Goal: Task Accomplishment & Management: Manage account settings

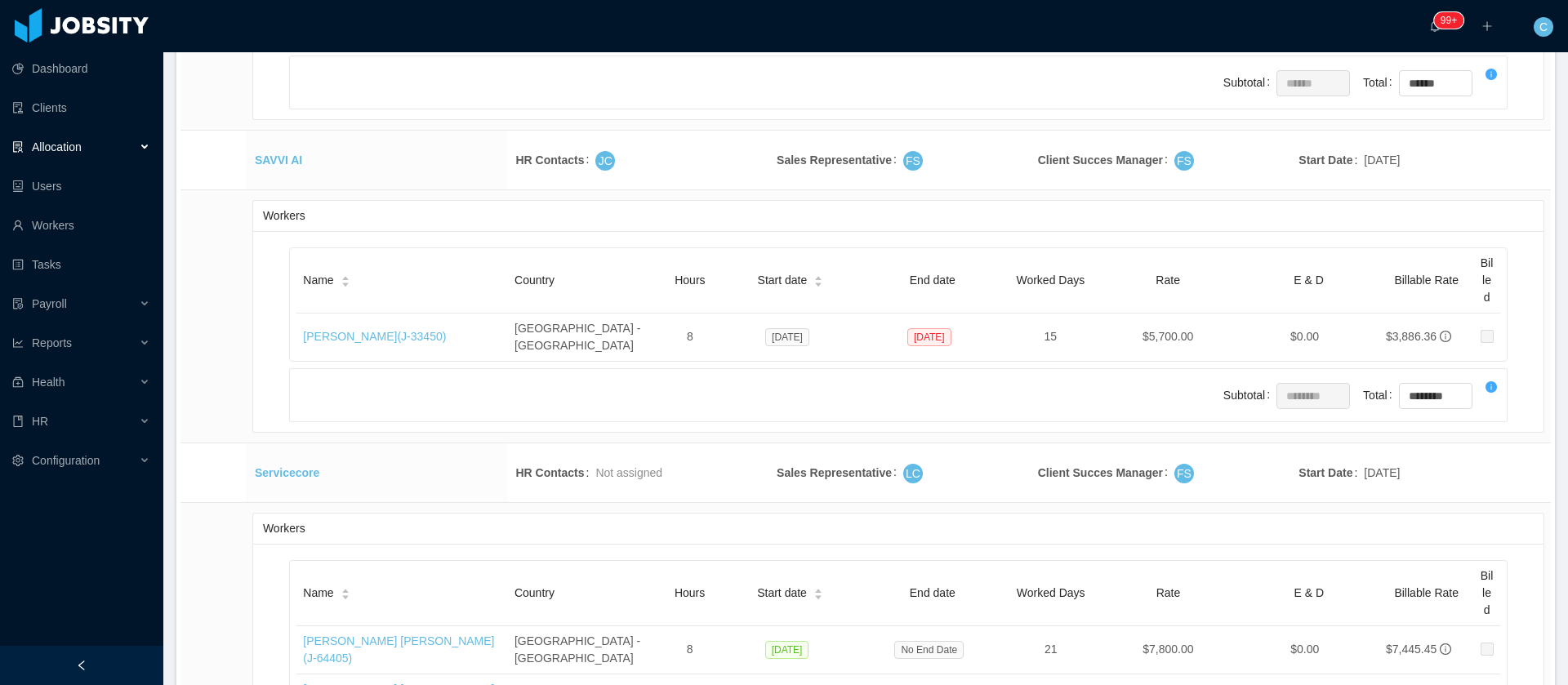
scroll to position [34537, 0]
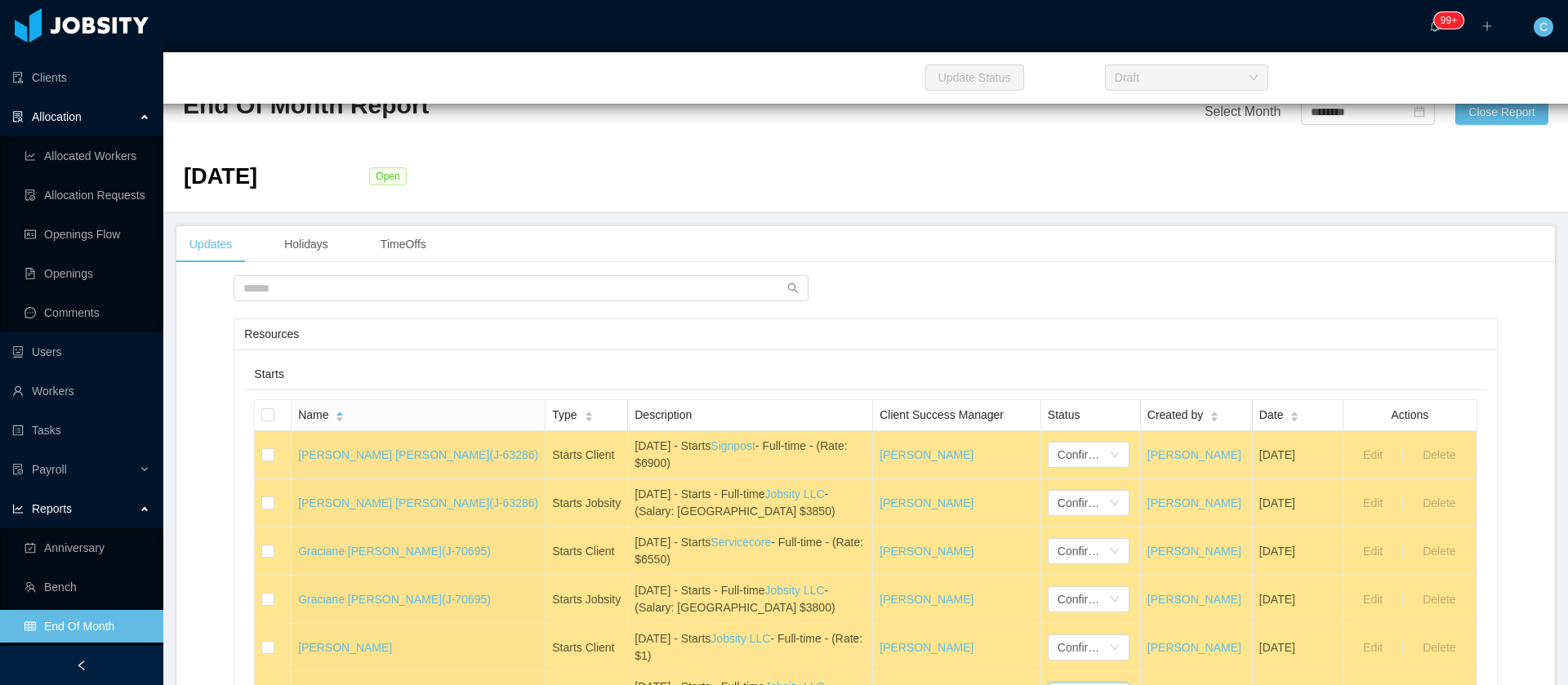
scroll to position [612, 0]
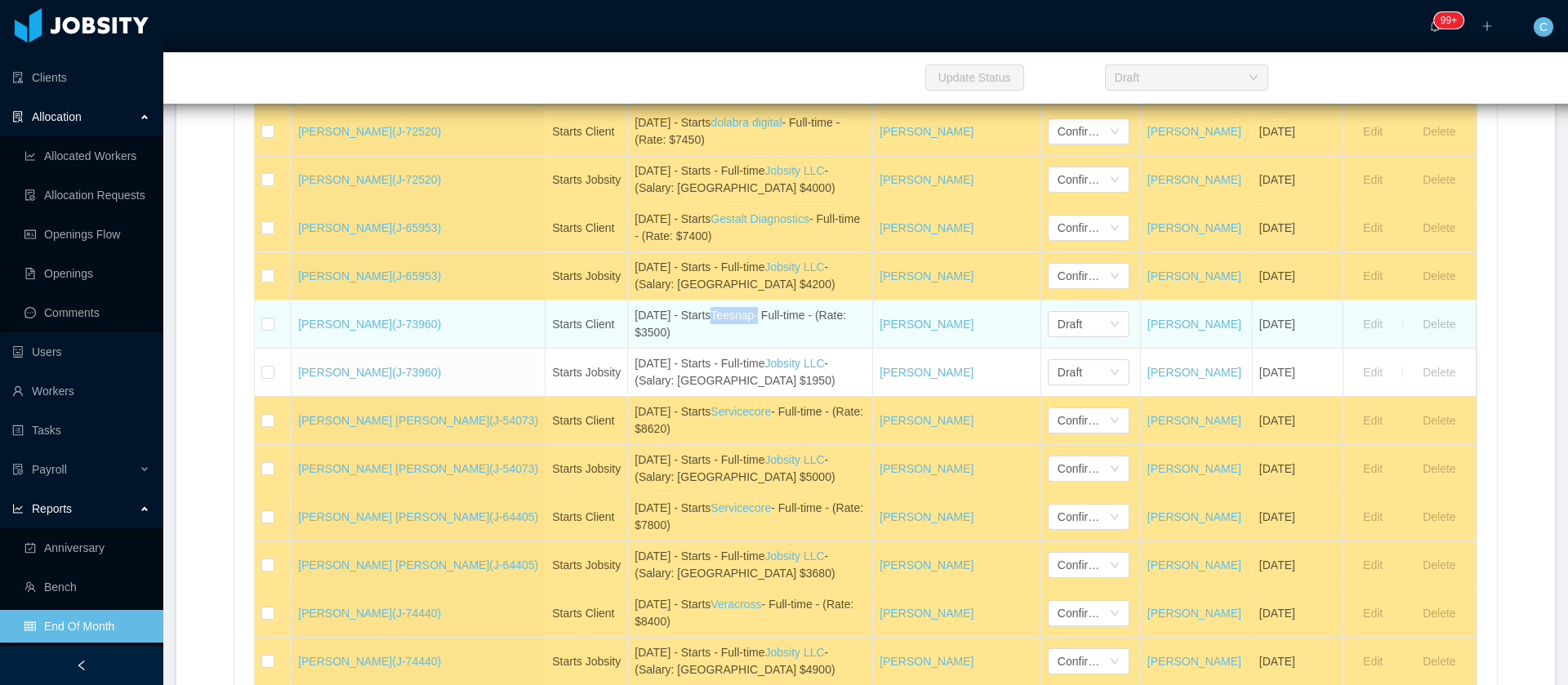
drag, startPoint x: 766, startPoint y: 316, endPoint x: 723, endPoint y: 316, distance: 43.0
click at [723, 316] on div "September 3rd - Starts Teesnap - Full-time - (Rate: $3500)" at bounding box center [750, 324] width 231 height 34
drag, startPoint x: 294, startPoint y: 318, endPoint x: 364, endPoint y: 317, distance: 70.0
click at [364, 317] on td "Leticia Fontes (J-73960)" at bounding box center [418, 324] width 254 height 48
copy link "[PERSON_NAME]"
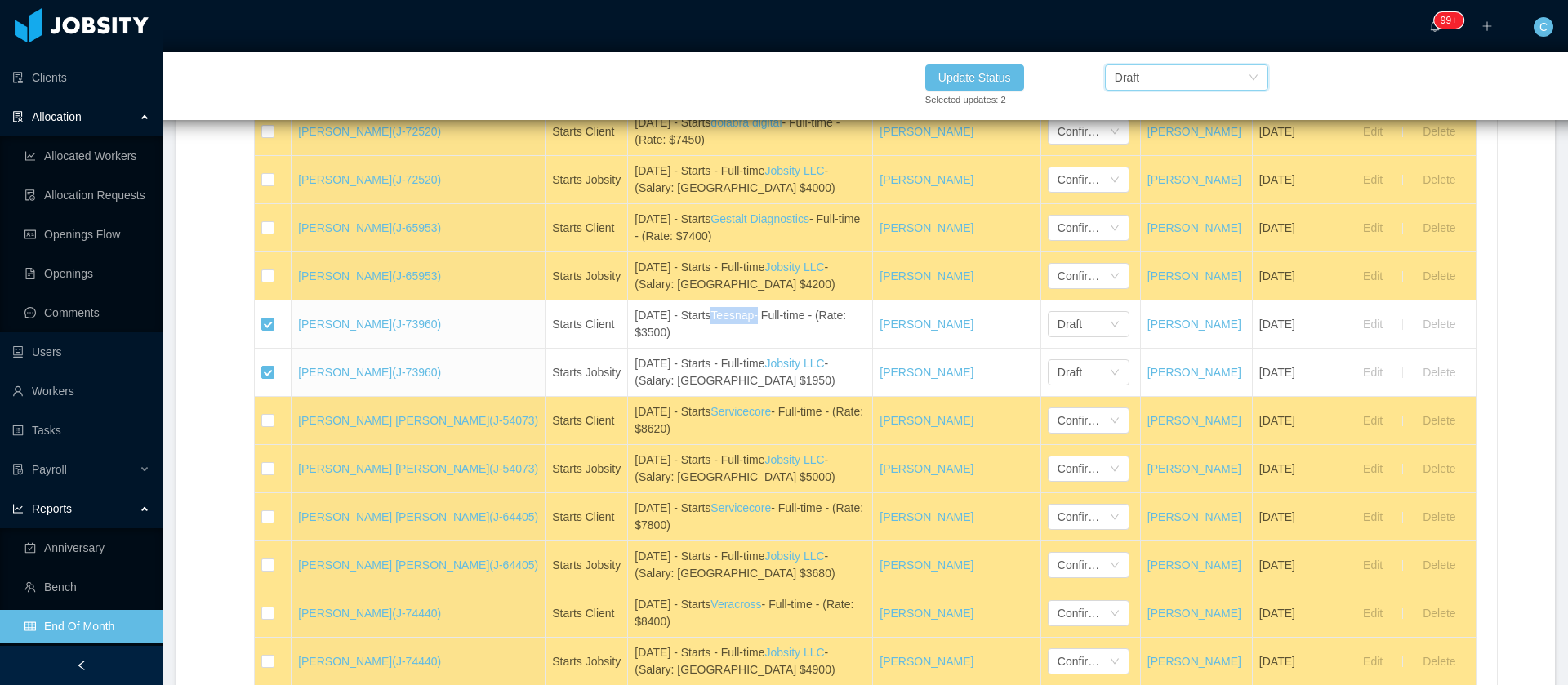
click at [1196, 81] on div "Draft" at bounding box center [1182, 77] width 134 height 24
click at [1173, 140] on li "Confirmed" at bounding box center [1186, 136] width 164 height 26
click at [998, 68] on button "Update Status" at bounding box center [975, 77] width 99 height 26
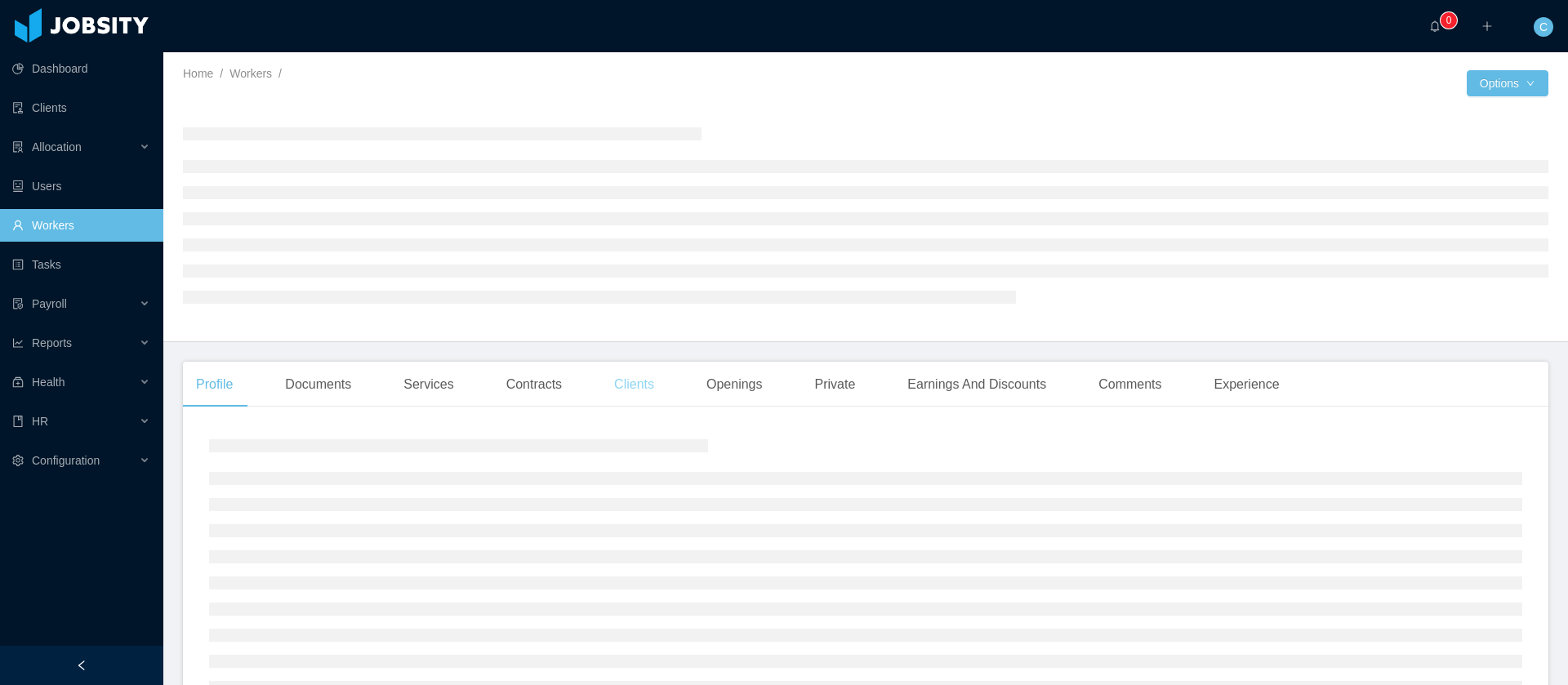
click at [642, 391] on div "Clients" at bounding box center [634, 384] width 66 height 45
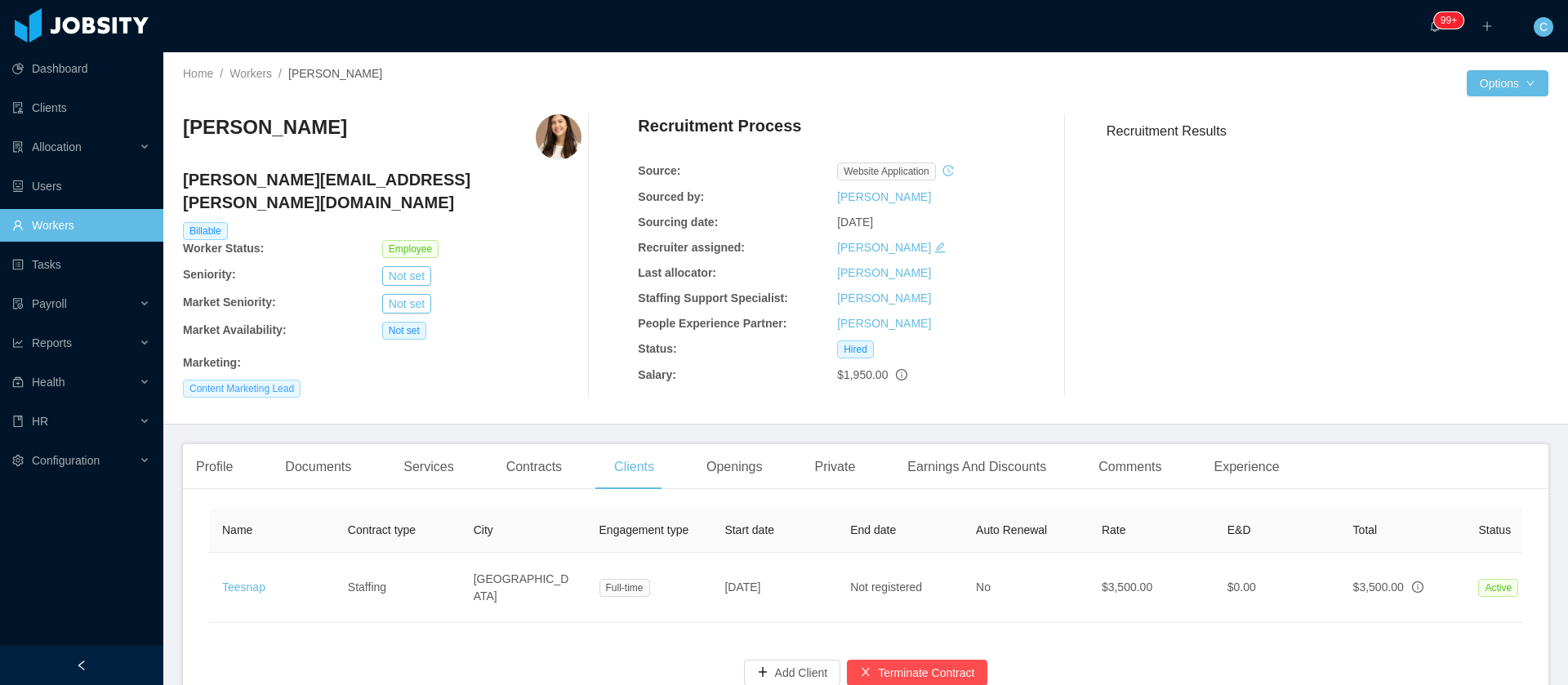
click at [280, 379] on span "Content Marketing Lead" at bounding box center [242, 388] width 118 height 18
copy span "Content Marketing Lead"
click at [744, 444] on div "Openings" at bounding box center [735, 467] width 82 height 45
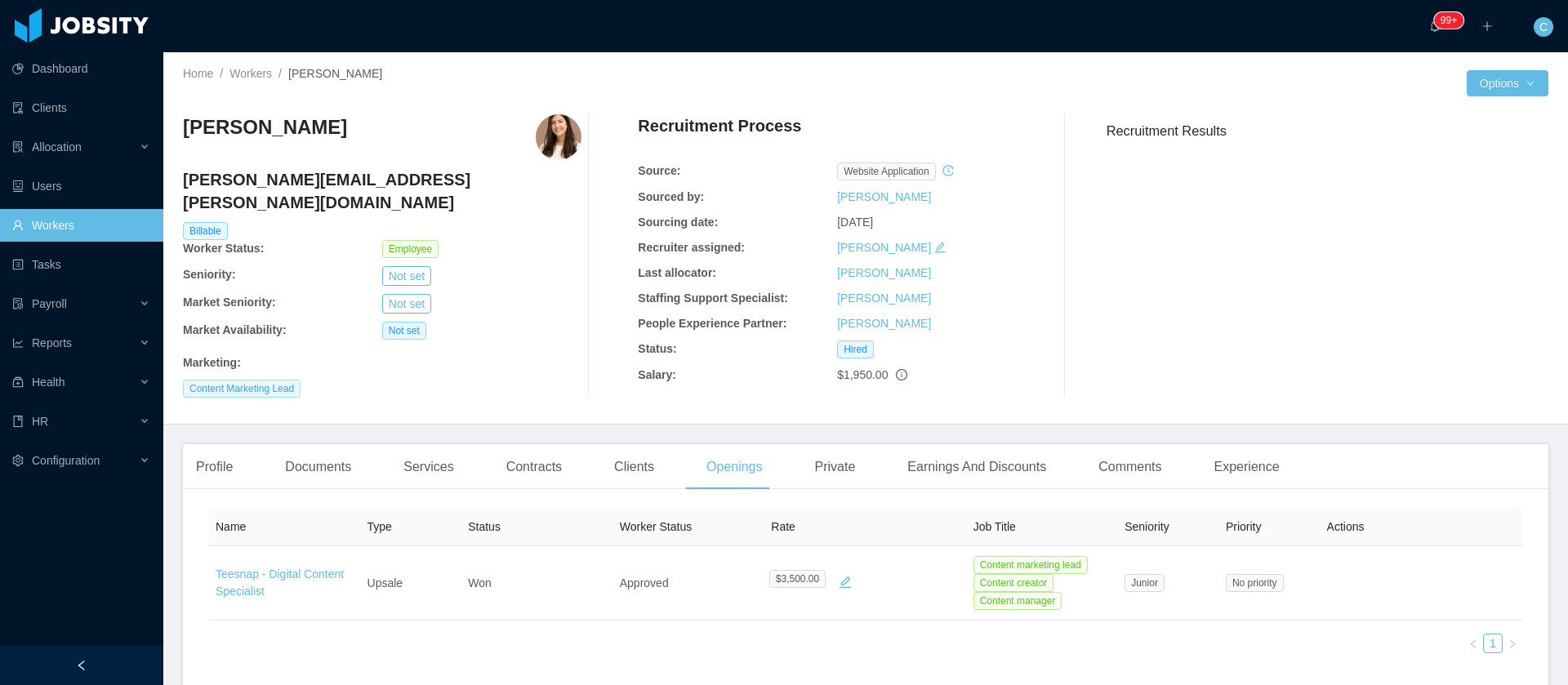
click at [268, 379] on span "Content Marketing Lead" at bounding box center [242, 388] width 118 height 18
copy span "Content Marketing Lead"
click at [210, 178] on h4 "leticia.fontes@jobsity.com" at bounding box center [382, 191] width 399 height 45
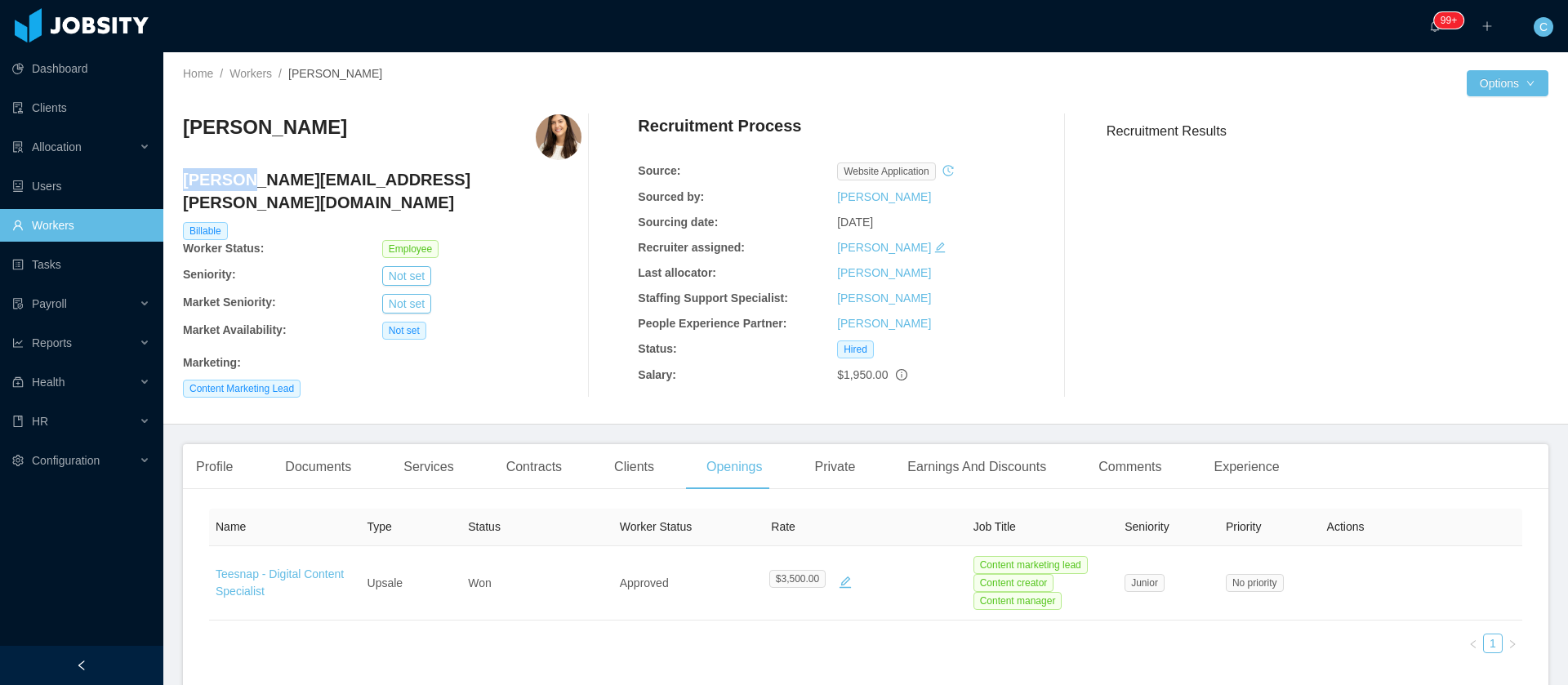
click at [210, 178] on h4 "leticia.fontes@jobsity.com" at bounding box center [382, 191] width 399 height 45
copy h4 "leticia.fontes@jobsity.com"
